Goal: Check status: Check status

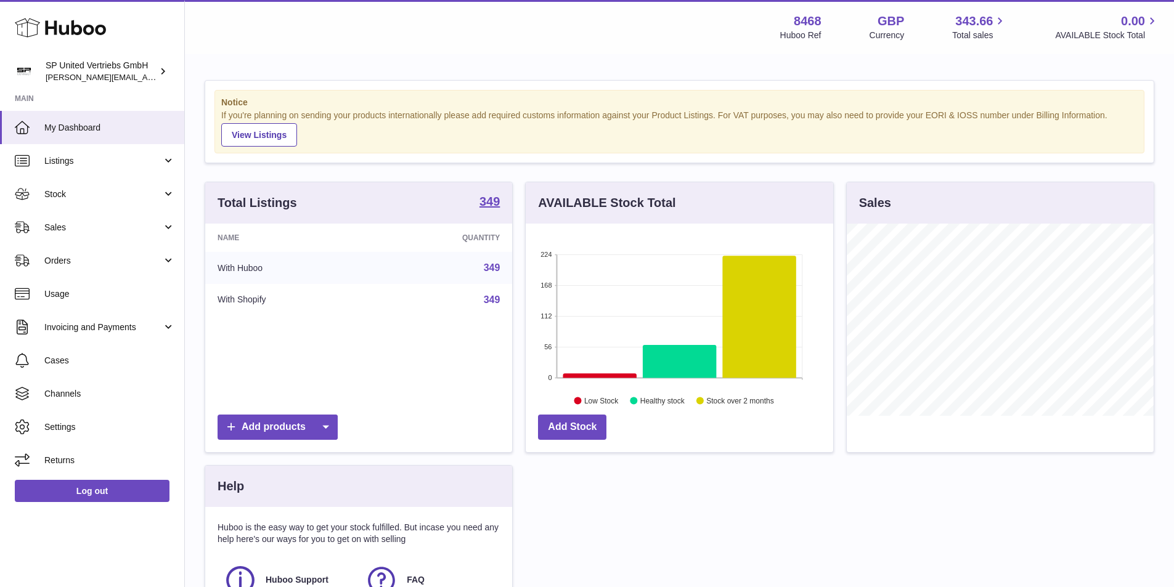
scroll to position [192, 307]
click at [81, 230] on span "Sales" at bounding box center [103, 228] width 118 height 12
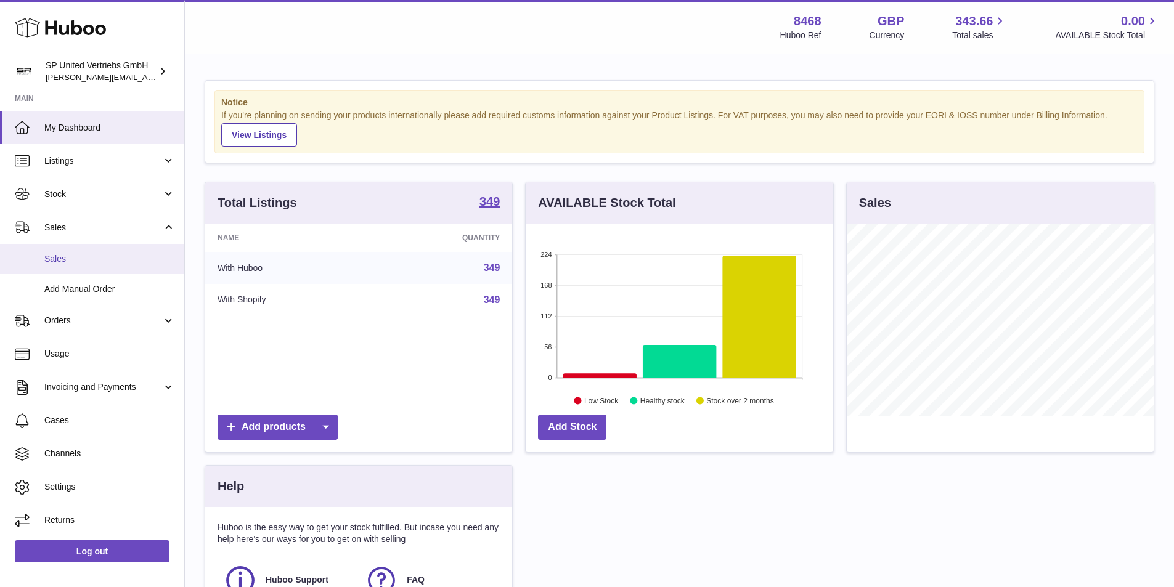
click at [84, 250] on link "Sales" at bounding box center [92, 259] width 184 height 30
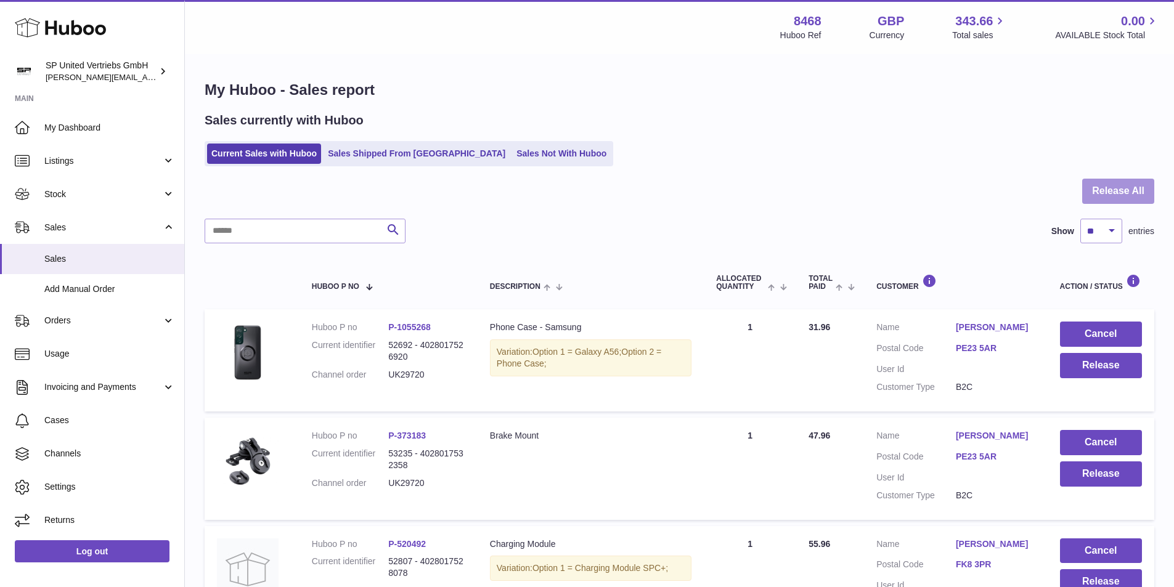
click at [1119, 193] on button "Release All" at bounding box center [1118, 191] width 72 height 25
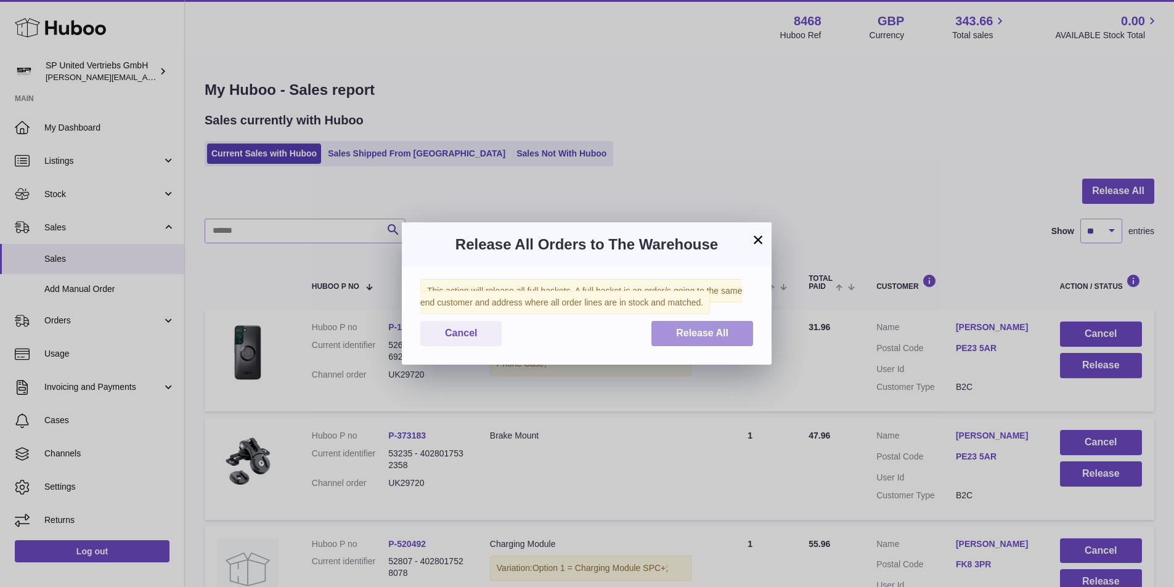
click at [725, 336] on span "Release All" at bounding box center [702, 333] width 52 height 10
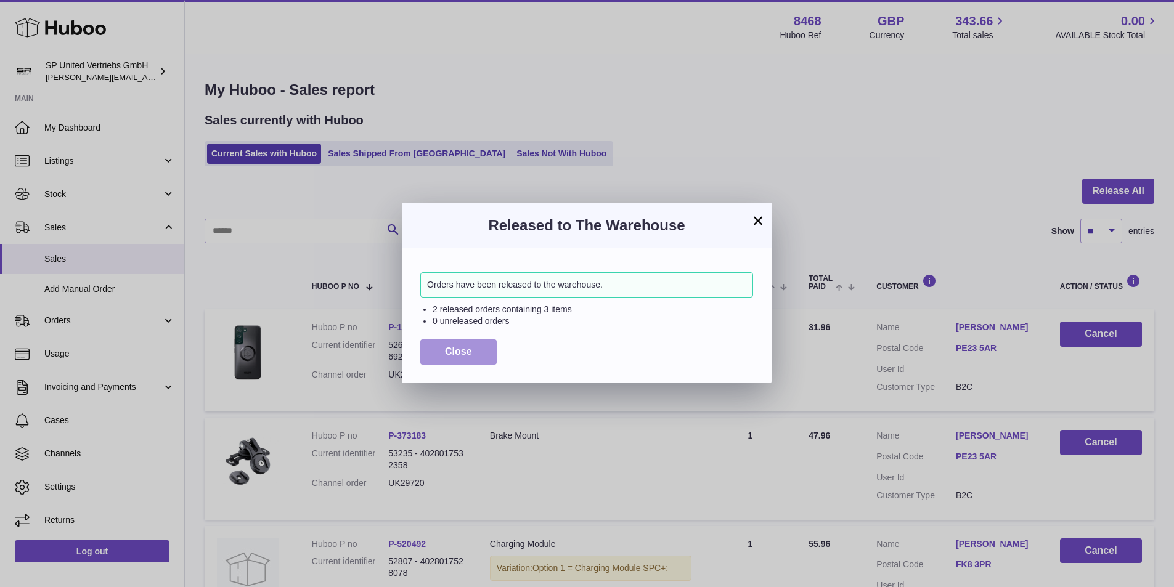
click at [452, 360] on button "Close" at bounding box center [458, 351] width 76 height 25
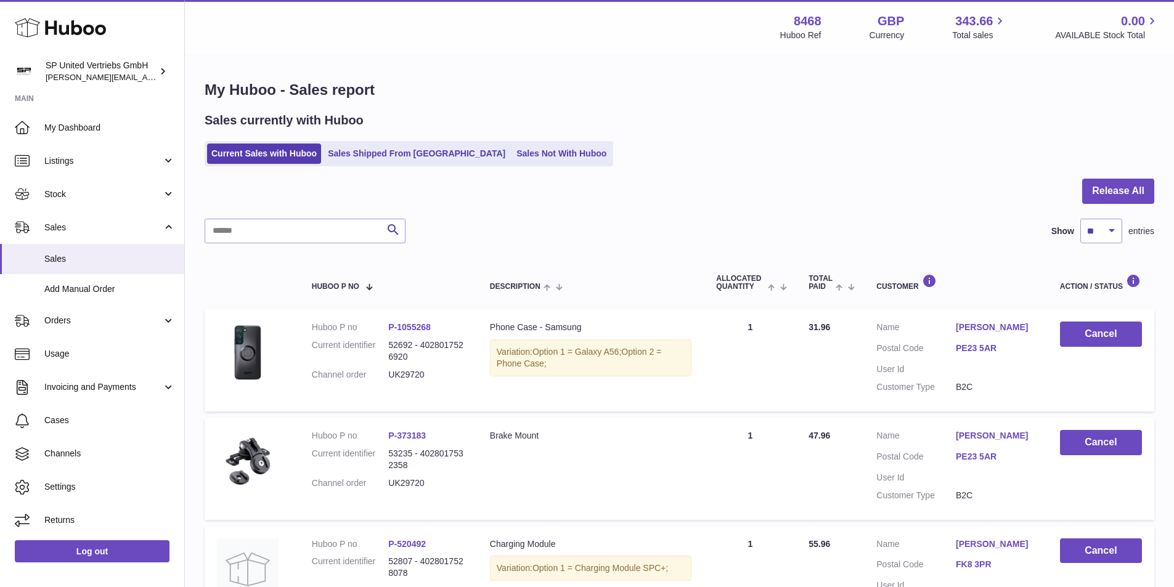
click at [511, 140] on div "Sales currently with Huboo Current Sales with Huboo Sales Shipped From Huboo Sa…" at bounding box center [679, 139] width 949 height 54
click at [512, 150] on link "Sales Not With Huboo" at bounding box center [561, 154] width 99 height 20
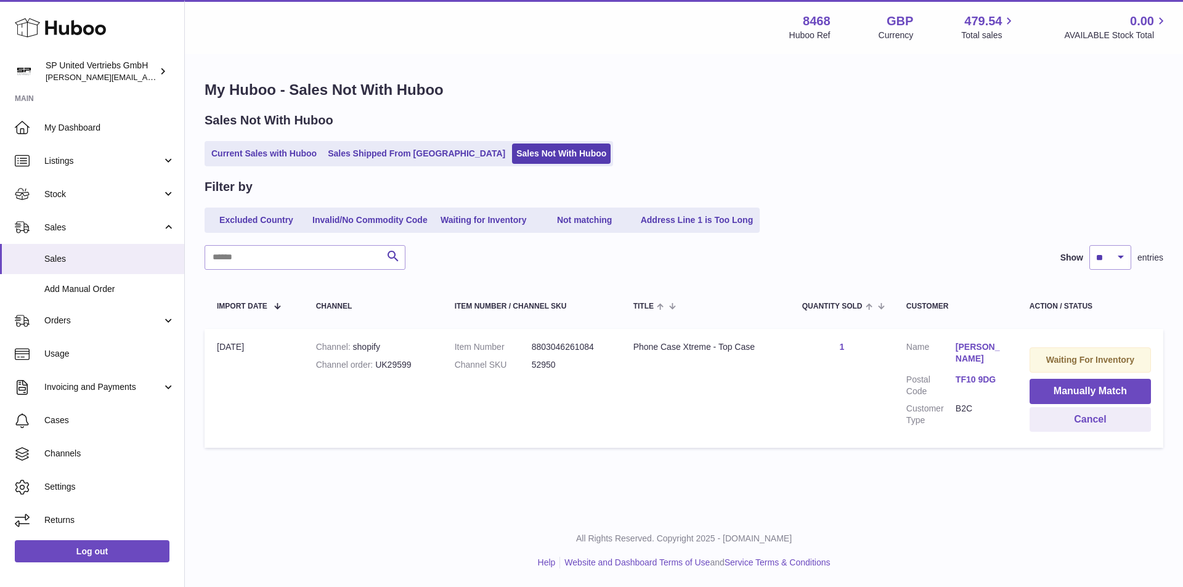
click at [247, 152] on link "Current Sales with Huboo" at bounding box center [264, 154] width 114 height 20
